Goal: Task Accomplishment & Management: Use online tool/utility

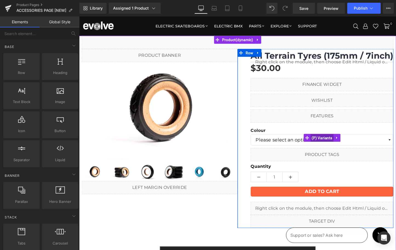
click at [326, 143] on span "(P) Variants" at bounding box center [333, 143] width 24 height 8
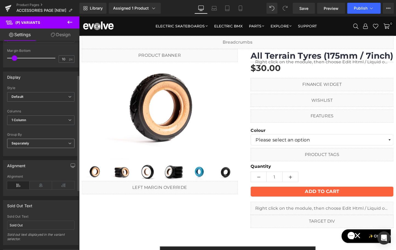
scroll to position [106, 0]
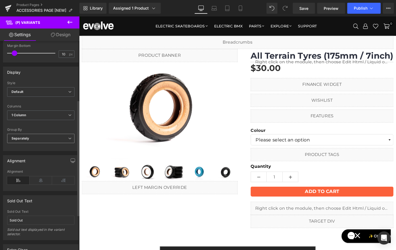
click at [43, 140] on span "Separately" at bounding box center [40, 139] width 67 height 10
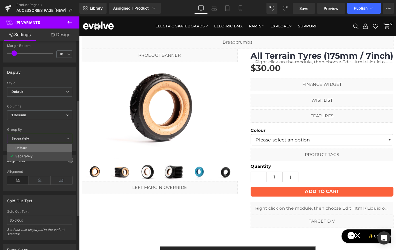
click at [32, 146] on li "Default" at bounding box center [39, 148] width 65 height 8
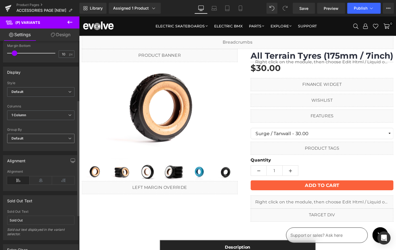
click at [33, 141] on span "Default" at bounding box center [40, 139] width 67 height 10
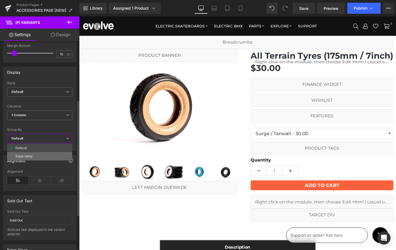
click at [31, 156] on div "Separately" at bounding box center [23, 156] width 17 height 4
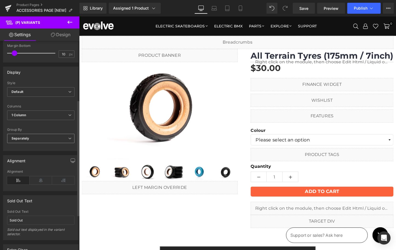
click at [33, 139] on span "Separately" at bounding box center [40, 139] width 67 height 10
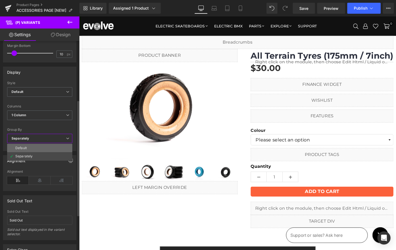
click at [32, 145] on li "Default" at bounding box center [39, 148] width 65 height 8
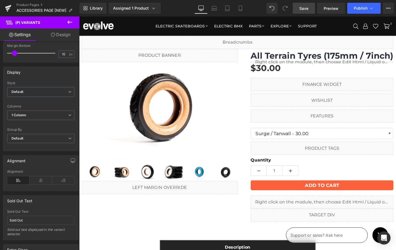
click at [305, 8] on span "Save" at bounding box center [304, 8] width 9 height 6
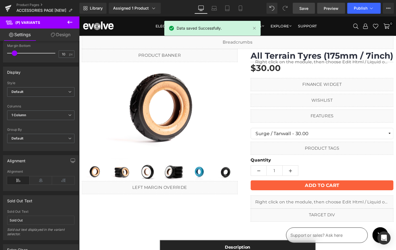
click at [328, 9] on span "Preview" at bounding box center [331, 8] width 15 height 6
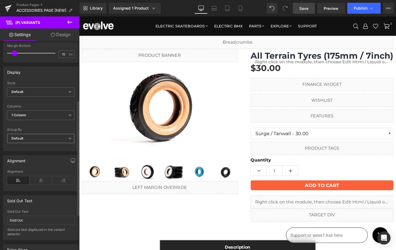
click at [32, 139] on span "Default" at bounding box center [40, 139] width 67 height 10
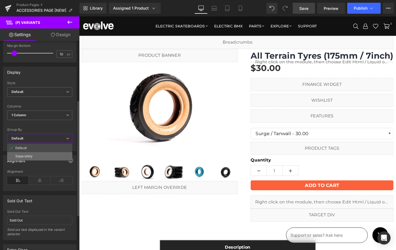
click at [32, 155] on div "Separately" at bounding box center [23, 156] width 17 height 4
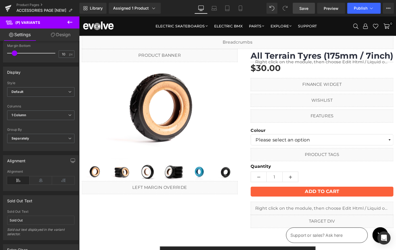
click at [304, 11] on link "Save" at bounding box center [304, 8] width 22 height 11
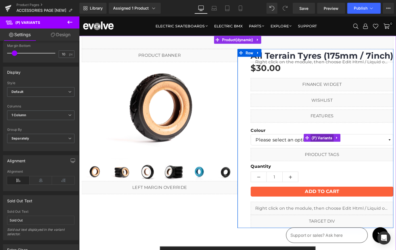
click at [338, 143] on span "(P) Variants" at bounding box center [333, 144] width 24 height 8
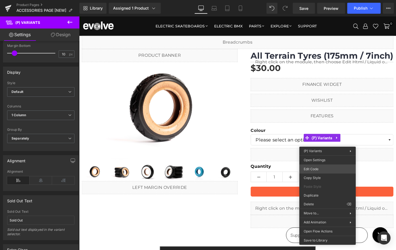
click at [321, 0] on div "(P) Variants You are previewing how the will restyle your page. You can not edi…" at bounding box center [198, 0] width 396 height 0
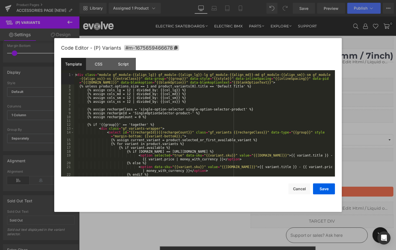
click at [188, 105] on div "< div class = "module gf_module-{{align_lg}} gf_module-{{align_lg}}-lg gf_modul…" at bounding box center [203, 132] width 259 height 119
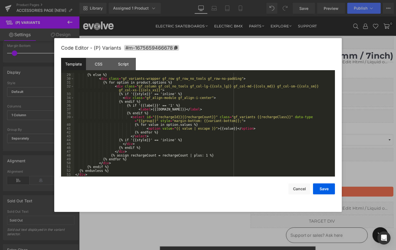
scroll to position [0, 0]
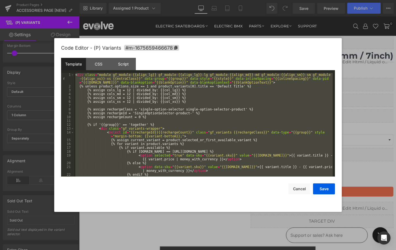
click at [103, 113] on div "< div class = "module gf_module-{{align_lg}} gf_module-{{align_lg}}-lg gf_modul…" at bounding box center [203, 132] width 259 height 119
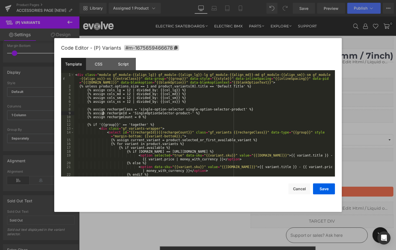
click at [103, 113] on div "< div class = "module gf_module-{{align_lg}} gf_module-{{align_lg}}-lg gf_modul…" at bounding box center [203, 132] width 259 height 119
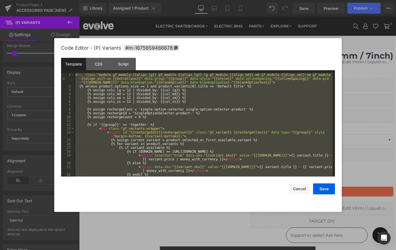
click at [132, 127] on div "< div class = "module gf_module-{{align_lg}} gf_module-{{align_lg}}-lg gf_modul…" at bounding box center [203, 132] width 259 height 119
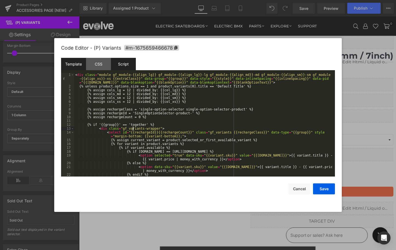
click at [126, 70] on div "Script" at bounding box center [123, 64] width 25 height 12
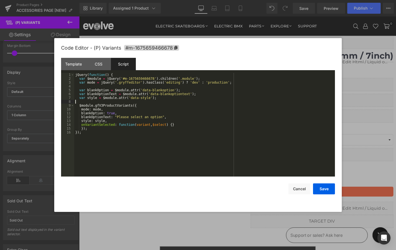
click at [119, 103] on div "jQuery ( function ( ) { var $module = jQuery ( '#m-1675659466678' ) . children …" at bounding box center [204, 128] width 261 height 111
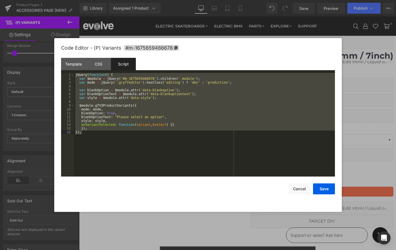
click at [111, 26] on div at bounding box center [198, 125] width 396 height 250
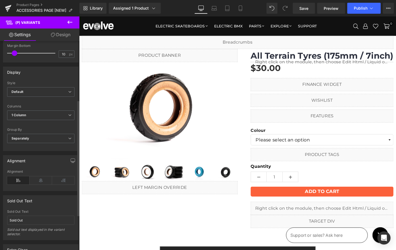
drag, startPoint x: 11, startPoint y: 129, endPoint x: 25, endPoint y: 129, distance: 14.0
click at [25, 129] on div "Default Inline Style Default Default Inline 100px Label Width 100 px 1 Column 2…" at bounding box center [40, 116] width 75 height 70
click at [69, 21] on icon at bounding box center [69, 22] width 5 height 3
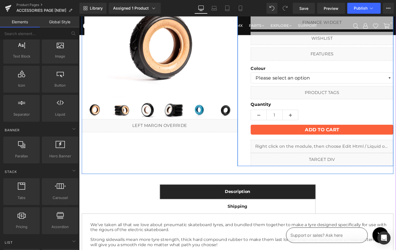
scroll to position [64, 0]
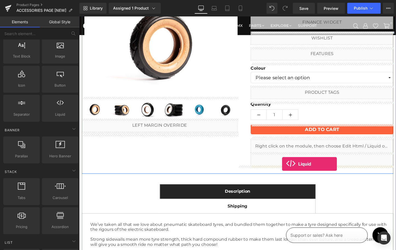
drag, startPoint x: 147, startPoint y: 127, endPoint x: 292, endPoint y: 171, distance: 151.5
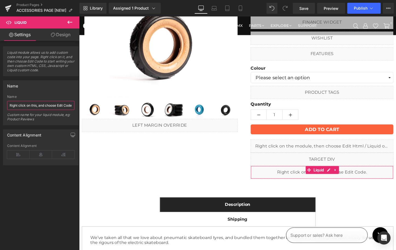
click at [41, 104] on input "Right click on this, and choose Edit Code." at bounding box center [40, 105] width 67 height 9
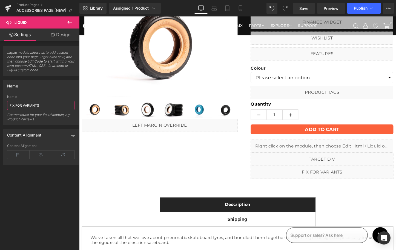
type input "FIX FOR VARIANTS"
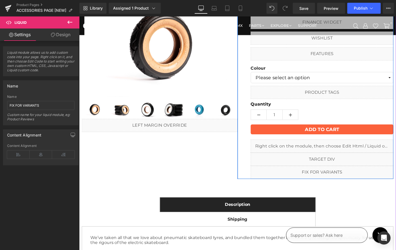
click at [338, 176] on link at bounding box center [339, 177] width 6 height 7
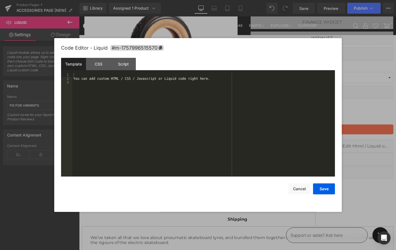
click at [138, 96] on div "You can add custom HTML / CSS / Javascript or Liquid code right here." at bounding box center [203, 128] width 263 height 111
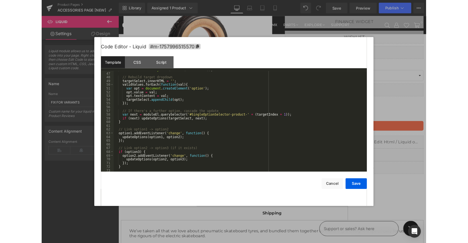
scroll to position [200, 0]
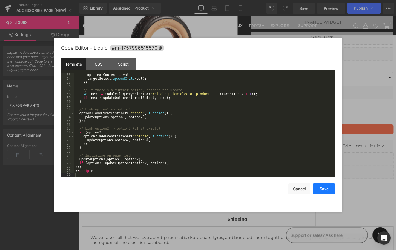
click at [321, 188] on button "Save" at bounding box center [324, 188] width 22 height 11
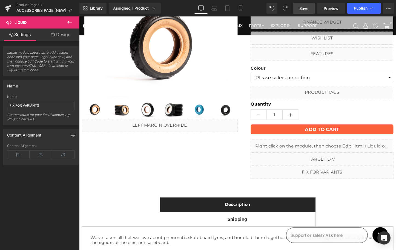
click at [306, 7] on span "Save" at bounding box center [304, 8] width 9 height 6
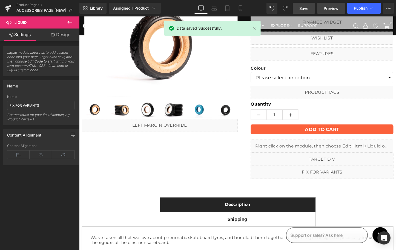
click at [333, 8] on span "Preview" at bounding box center [331, 8] width 15 height 6
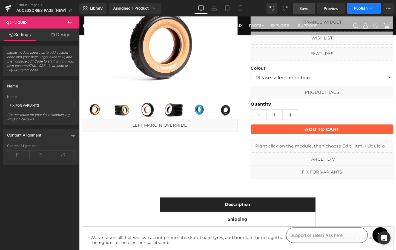
click at [355, 8] on span "Publish" at bounding box center [361, 8] width 14 height 4
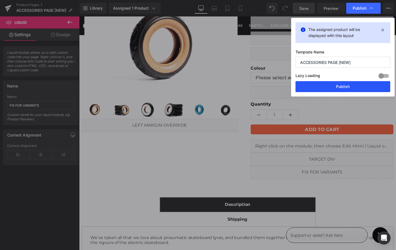
click at [341, 86] on button "Publish" at bounding box center [343, 86] width 95 height 11
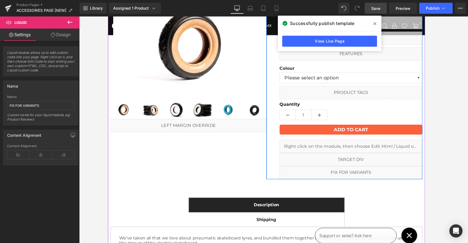
click at [369, 177] on icon at bounding box center [367, 176] width 3 height 3
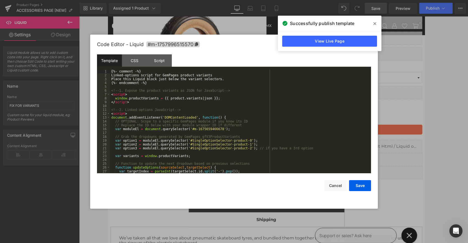
click at [217, 109] on div "{%- comment -%} Linked-options script for GemPages product variants Place this …" at bounding box center [239, 124] width 259 height 111
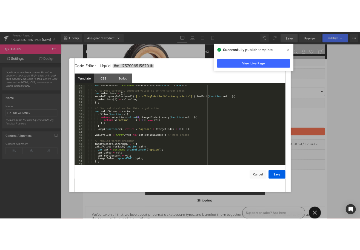
scroll to position [0, 0]
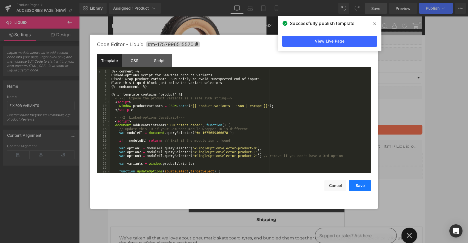
click at [354, 185] on button "Save" at bounding box center [360, 185] width 22 height 11
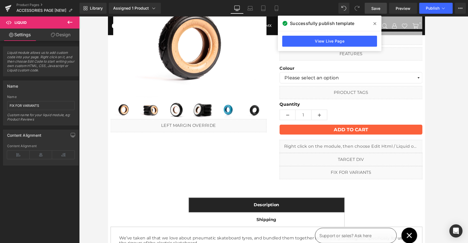
click at [379, 10] on span "Save" at bounding box center [376, 8] width 9 height 6
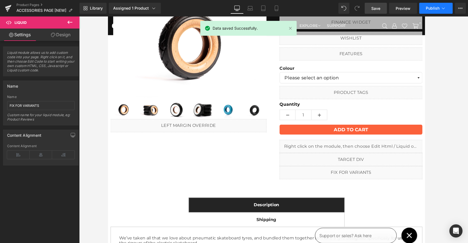
click at [396, 10] on button "Publish" at bounding box center [436, 8] width 33 height 11
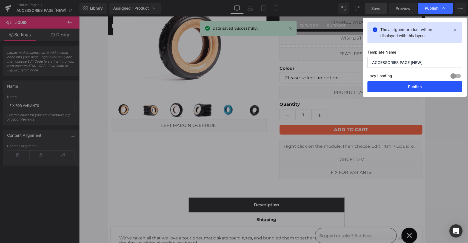
click at [396, 87] on button "Publish" at bounding box center [415, 86] width 95 height 11
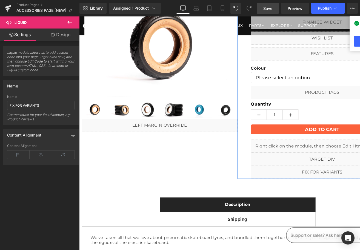
click at [341, 175] on link at bounding box center [339, 177] width 6 height 7
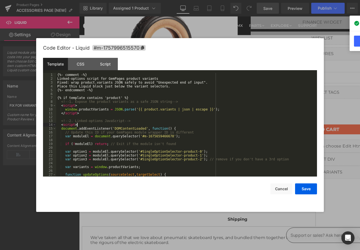
click at [166, 124] on div "{%- comment -%} Linked-options script for GemPages product variants Fixed: wrap…" at bounding box center [185, 128] width 259 height 111
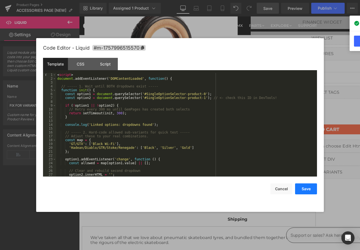
click at [305, 190] on button "Save" at bounding box center [306, 188] width 22 height 11
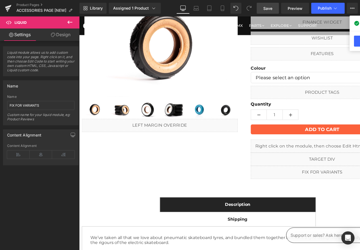
click at [267, 8] on span "Save" at bounding box center [268, 8] width 9 height 6
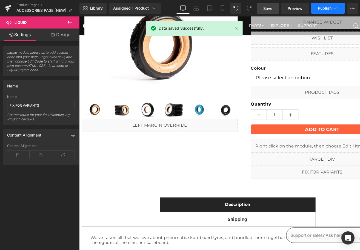
click at [328, 8] on span "Publish" at bounding box center [325, 8] width 14 height 4
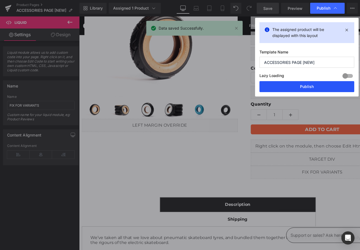
click at [310, 88] on button "Publish" at bounding box center [307, 86] width 95 height 11
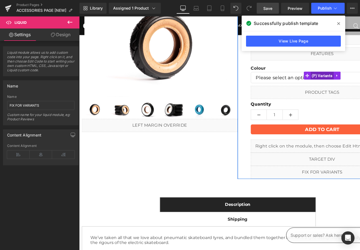
click at [330, 78] on span "(P) Variants" at bounding box center [333, 78] width 24 height 8
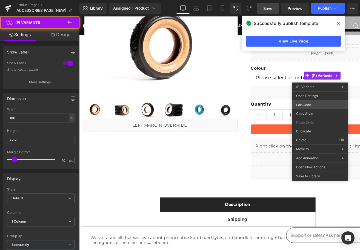
click at [318, 0] on div "(P) Variants You are previewing how the will restyle your page. You can not edi…" at bounding box center [180, 0] width 360 height 0
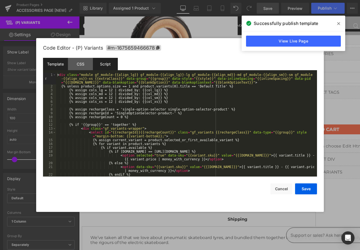
click at [103, 64] on div "Script" at bounding box center [105, 64] width 25 height 12
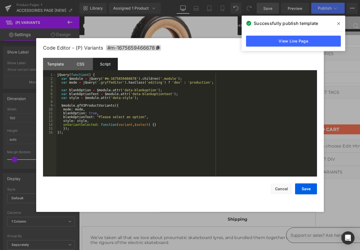
click at [98, 100] on div "jQuery ( function ( ) { var $module = jQuery ( '#m-1675659466678' ) . children …" at bounding box center [186, 128] width 261 height 111
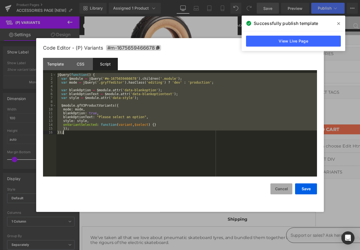
click at [285, 190] on button "Cancel" at bounding box center [282, 188] width 22 height 11
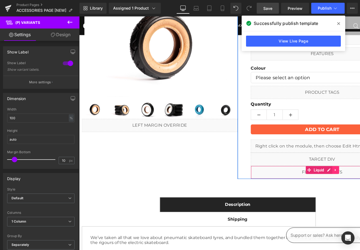
click at [349, 177] on icon at bounding box center [348, 177] width 4 height 4
click at [352, 177] on icon at bounding box center [351, 177] width 4 height 4
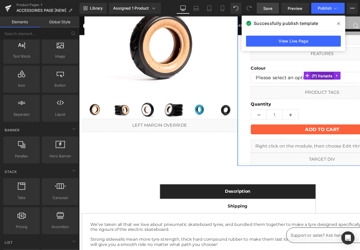
click at [328, 79] on span "(P) Variants" at bounding box center [333, 79] width 24 height 8
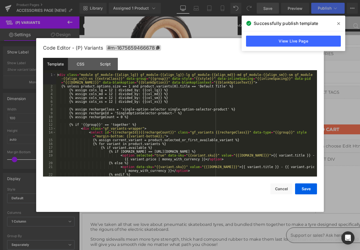
click at [308, 0] on div "(P) Variants You are previewing how the will restyle your page. You can not edi…" at bounding box center [180, 0] width 360 height 0
click at [110, 67] on div "Script" at bounding box center [105, 64] width 25 height 12
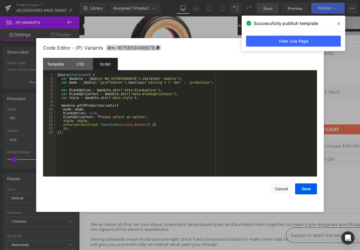
click at [84, 140] on div "jQuery ( function ( ) { var $module = jQuery ( '#m-1675659466678' ) . children …" at bounding box center [186, 128] width 261 height 111
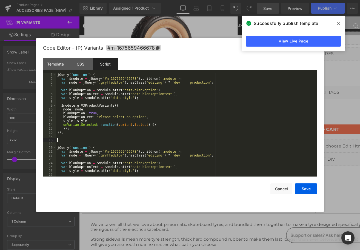
click at [76, 142] on div "jQuery ( function ( ) { var $module = jQuery ( '#m-1675659466678' ) . children …" at bounding box center [185, 128] width 259 height 111
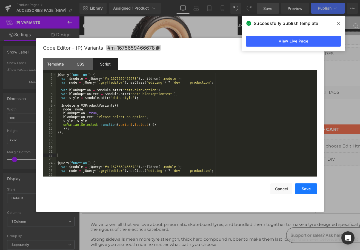
click at [305, 188] on button "Save" at bounding box center [306, 188] width 22 height 11
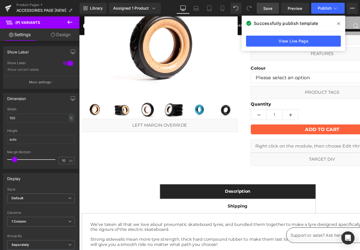
click at [269, 11] on link "Save" at bounding box center [268, 8] width 22 height 11
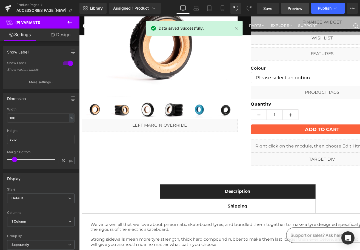
click at [293, 8] on span "Preview" at bounding box center [295, 8] width 15 height 6
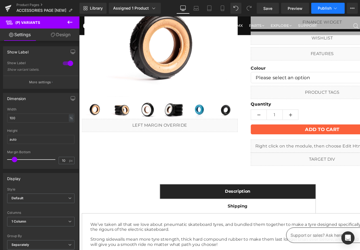
click at [324, 6] on span "Publish" at bounding box center [325, 8] width 14 height 4
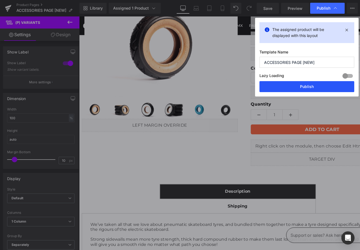
click at [303, 89] on button "Publish" at bounding box center [307, 86] width 95 height 11
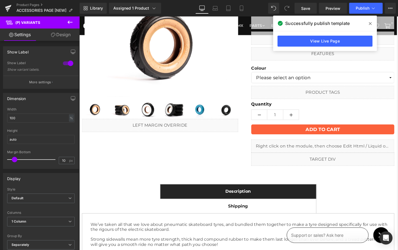
click at [369, 22] on icon at bounding box center [370, 23] width 3 height 4
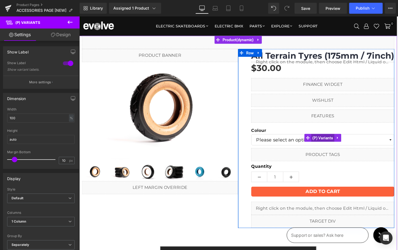
click at [325, 144] on span "(P) Variants" at bounding box center [333, 143] width 24 height 8
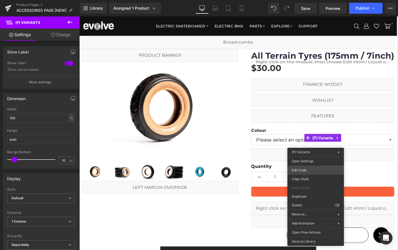
click at [308, 0] on div "(P) Variants You are previewing how the will restyle your page. You can not edi…" at bounding box center [199, 0] width 398 height 0
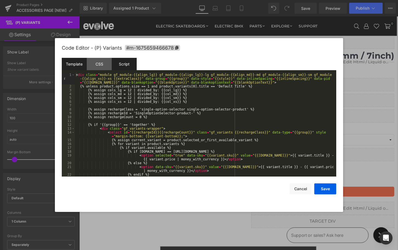
click at [126, 67] on div "Script" at bounding box center [124, 64] width 25 height 12
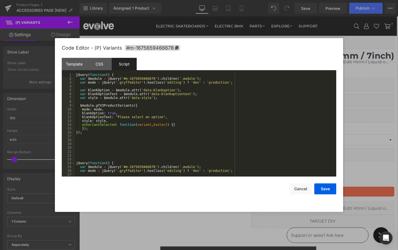
click at [82, 155] on div "jQuery ( function ( ) { var $module = jQuery ( '#m-1675659466678' ) . children …" at bounding box center [204, 128] width 259 height 111
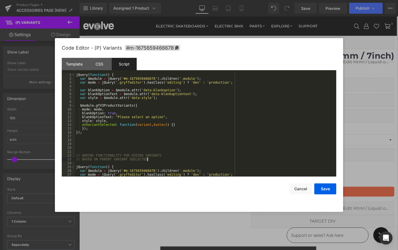
click at [81, 150] on div "jQuery ( function ( ) { var $module = jQuery ( '#m-1675659466678' ) . children …" at bounding box center [204, 128] width 259 height 111
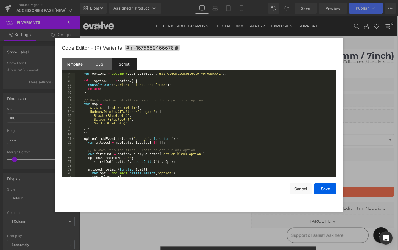
scroll to position [166, 0]
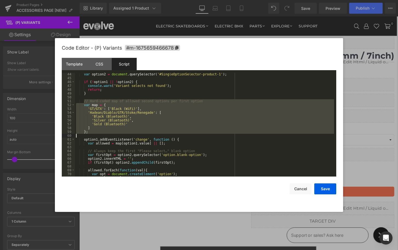
drag, startPoint x: 84, startPoint y: 101, endPoint x: 97, endPoint y: 134, distance: 34.9
click at [97, 134] on div "var option2 = document . querySelector ( '#SingleOptionSelector-product-1' ) ; …" at bounding box center [204, 127] width 259 height 111
click at [192, 128] on div "var option2 = document . querySelector ( '#SingleOptionSelector-product-1' ) ; …" at bounding box center [204, 127] width 259 height 111
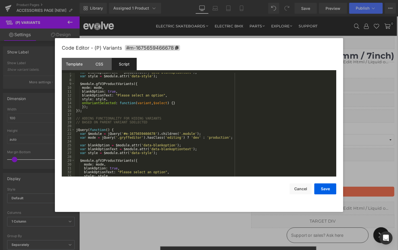
scroll to position [0, 0]
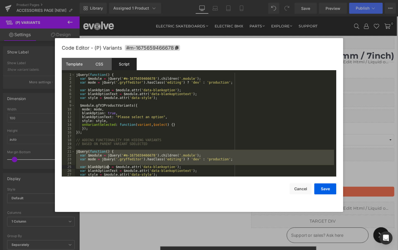
drag, startPoint x: 76, startPoint y: 151, endPoint x: 107, endPoint y: 168, distance: 36.0
click at [107, 168] on div "jQuery ( function ( ) { var $module = jQuery ( '#m-1675659466678' ) . children …" at bounding box center [204, 128] width 259 height 111
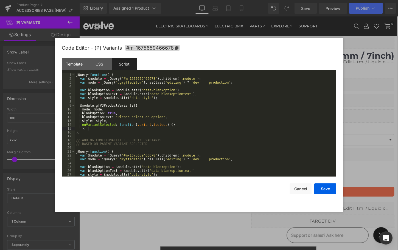
click at [95, 127] on div "jQuery ( function ( ) { var $module = jQuery ( '#m-1675659466678' ) . children …" at bounding box center [204, 128] width 259 height 111
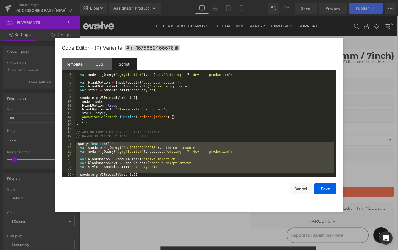
scroll to position [196, 0]
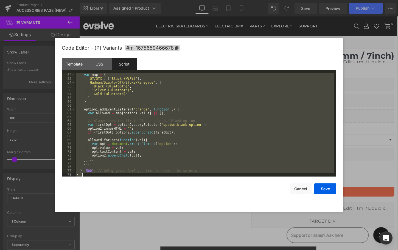
drag, startPoint x: 76, startPoint y: 152, endPoint x: 178, endPoint y: 210, distance: 117.5
click at [178, 210] on div "Code Editor - (P) Variants #m-1675659466678 Template CSS Script Data 1 2 3 4 5 …" at bounding box center [199, 125] width 274 height 174
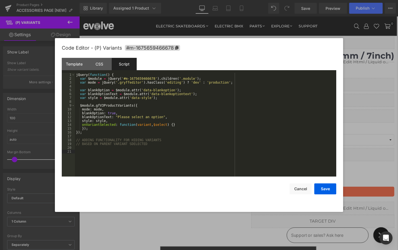
paste textarea
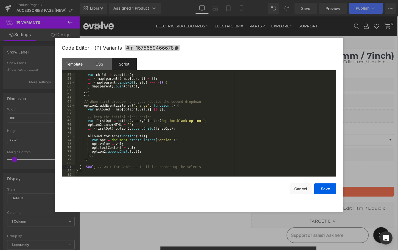
click at [87, 168] on div "var child = v . option2 ; if ( ! map [ parent ]) map [ parent ] = [ ] ; if ( ma…" at bounding box center [204, 128] width 259 height 111
click at [321, 188] on button "Save" at bounding box center [325, 188] width 22 height 11
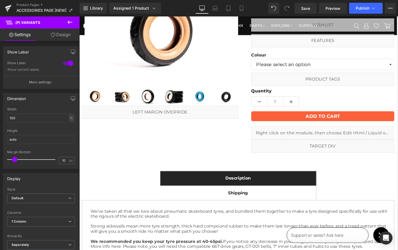
scroll to position [81, 0]
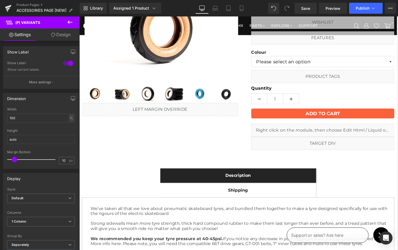
click at [69, 22] on icon at bounding box center [69, 22] width 5 height 3
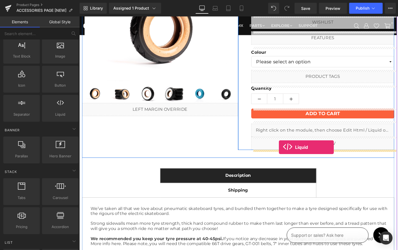
drag, startPoint x: 129, startPoint y: 130, endPoint x: 288, endPoint y: 153, distance: 160.2
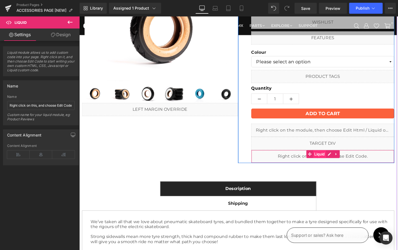
click at [329, 160] on span "Liquid" at bounding box center [331, 160] width 14 height 8
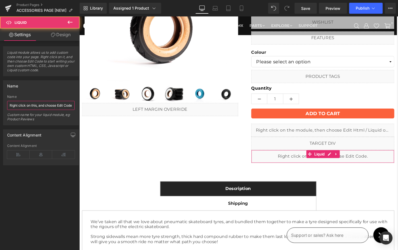
click at [28, 104] on input "Right click on this, and choose Edit Code." at bounding box center [40, 105] width 67 height 9
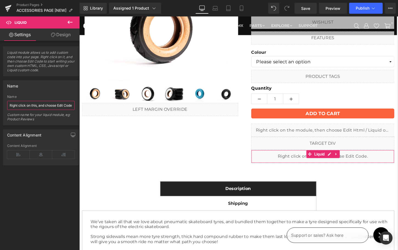
click at [28, 104] on input "Right click on this, and choose Edit Code." at bounding box center [40, 105] width 67 height 9
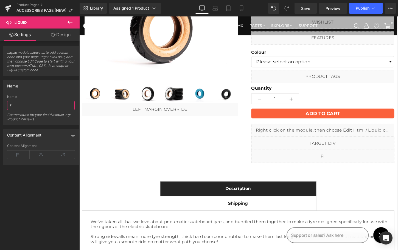
type input "F"
type input "FIX FOR DETECTING VARIANTS"
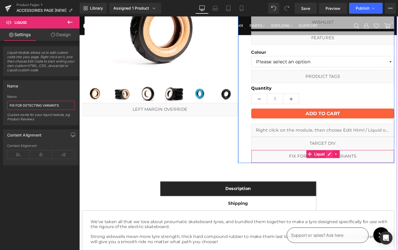
click at [340, 161] on icon at bounding box center [341, 160] width 4 height 4
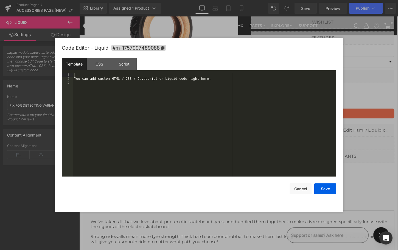
click at [239, 117] on div "You can add custom HTML / CSS / Javascript or Liquid code right here." at bounding box center [204, 128] width 263 height 111
click at [322, 190] on button "Save" at bounding box center [325, 188] width 22 height 11
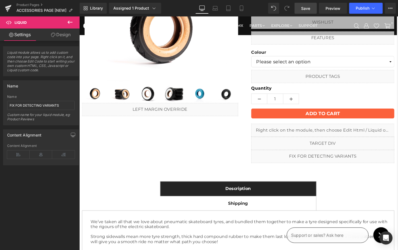
click at [311, 9] on link "Save" at bounding box center [305, 8] width 22 height 11
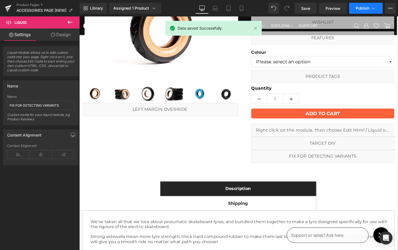
click at [358, 10] on span "Publish" at bounding box center [362, 8] width 14 height 4
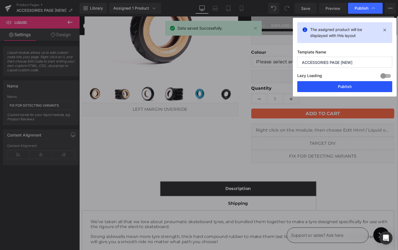
click at [329, 86] on button "Publish" at bounding box center [344, 86] width 95 height 11
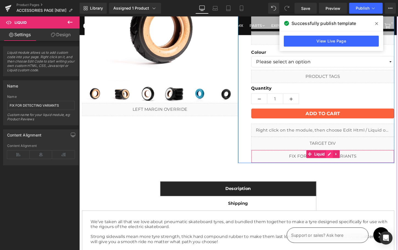
click at [339, 159] on icon at bounding box center [341, 160] width 4 height 4
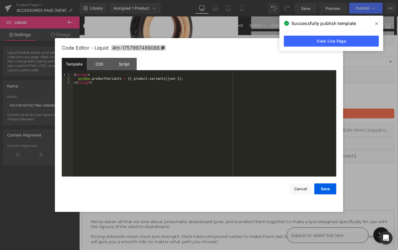
click at [119, 95] on div "< script > window . productVariants = {{ product . variants | json }} ; </ scri…" at bounding box center [204, 128] width 263 height 111
click at [93, 75] on div "< script > window . productVariants = {{ product . variants | json }} ; </ scri…" at bounding box center [204, 128] width 263 height 111
click at [111, 80] on div "< script > // Also js script on variant window . productVariants = {{ product .…" at bounding box center [204, 128] width 263 height 111
click at [324, 186] on button "Save" at bounding box center [325, 188] width 22 height 11
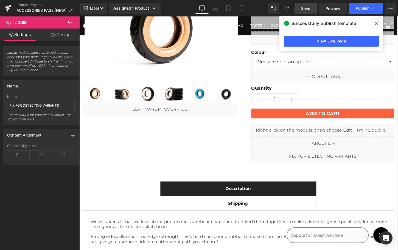
click at [305, 11] on span "Save" at bounding box center [305, 8] width 9 height 6
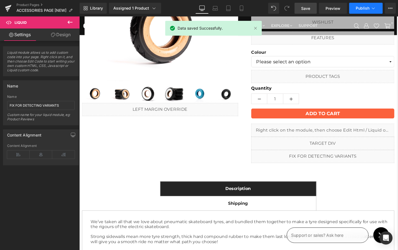
click at [358, 7] on span "Publish" at bounding box center [362, 8] width 14 height 4
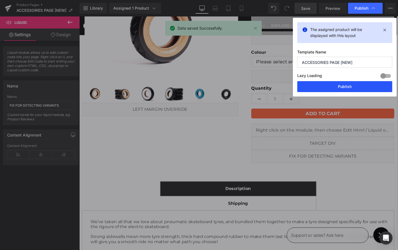
click at [348, 89] on button "Publish" at bounding box center [344, 86] width 95 height 11
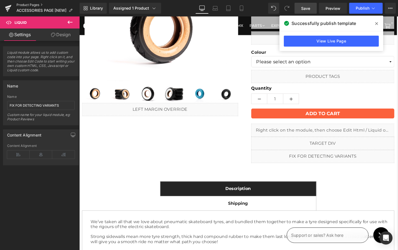
click at [22, 5] on link "Product Pages" at bounding box center [47, 5] width 63 height 4
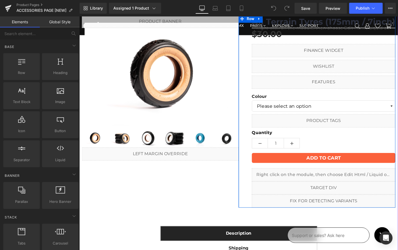
scroll to position [33, 0]
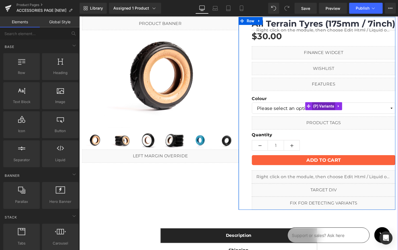
click at [329, 109] on span "(P) Variants" at bounding box center [333, 110] width 24 height 8
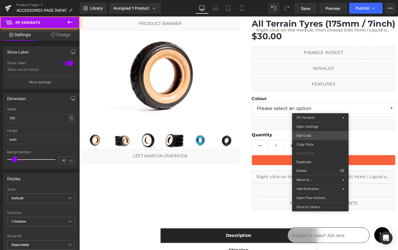
click at [313, 0] on div "(P) Variants You are previewing how the will restyle your page. You can not edi…" at bounding box center [199, 0] width 398 height 0
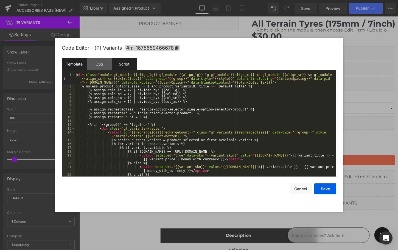
click at [127, 61] on div "Script" at bounding box center [124, 64] width 25 height 12
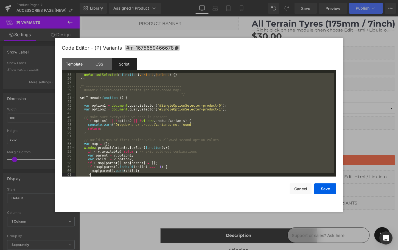
scroll to position [211, 0]
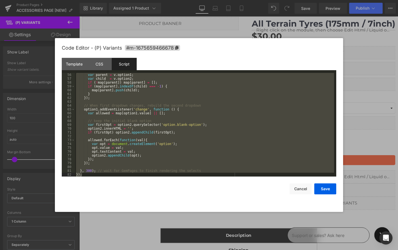
drag, startPoint x: 76, startPoint y: 140, endPoint x: 162, endPoint y: 203, distance: 106.2
click at [162, 203] on div "Code Editor - (P) Variants #m-1675659466678 Template CSS Script Data 1 2 3 4 5 …" at bounding box center [199, 125] width 274 height 174
click at [302, 189] on button "Cancel" at bounding box center [300, 188] width 22 height 11
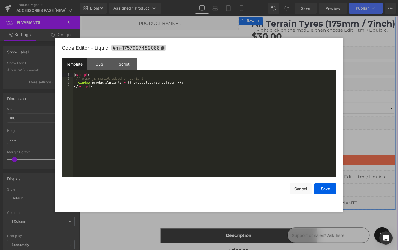
click at [341, 208] on icon at bounding box center [339, 208] width 3 height 3
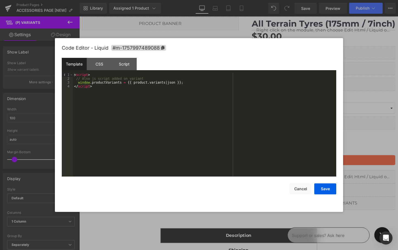
click at [158, 109] on div "< script > // Also js script added on variant window . productVariants = {{ pro…" at bounding box center [204, 128] width 263 height 111
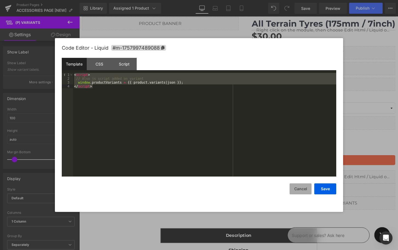
click at [299, 188] on button "Cancel" at bounding box center [300, 188] width 22 height 11
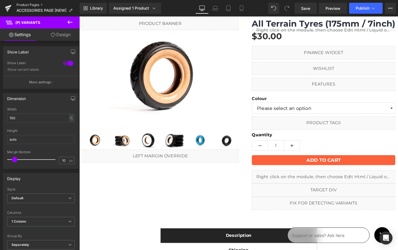
click at [21, 4] on link "Product Pages" at bounding box center [47, 5] width 63 height 4
